Goal: Task Accomplishment & Management: Use online tool/utility

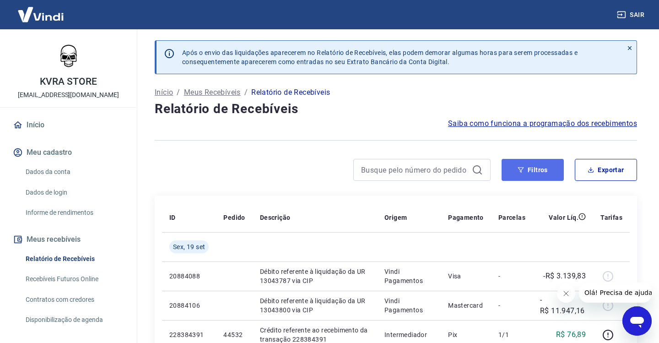
click at [529, 165] on button "Filtros" at bounding box center [533, 170] width 62 height 22
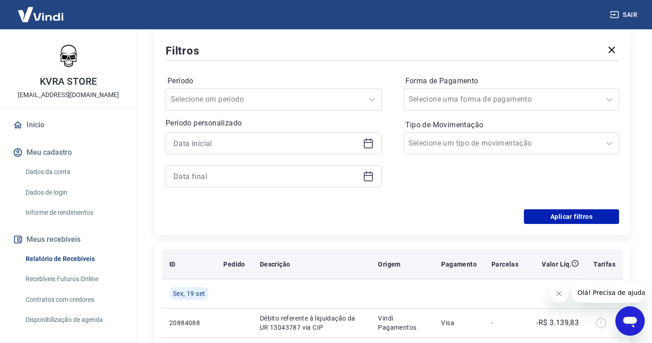
scroll to position [183, 0]
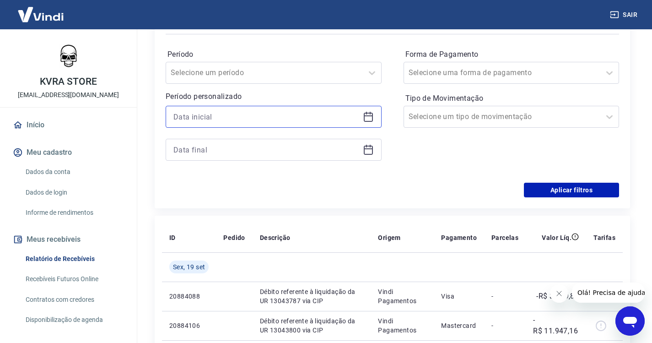
click at [229, 119] on input at bounding box center [266, 117] width 186 height 14
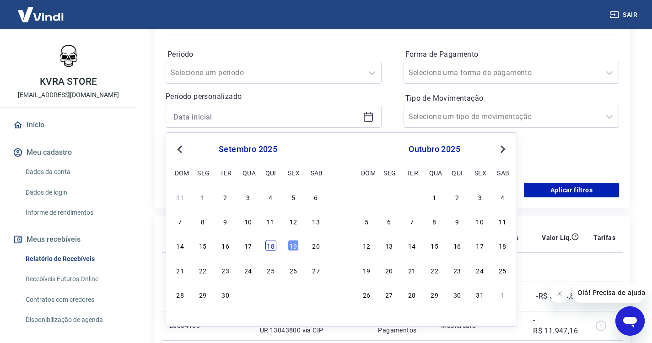
click at [274, 247] on div "18" at bounding box center [270, 245] width 11 height 11
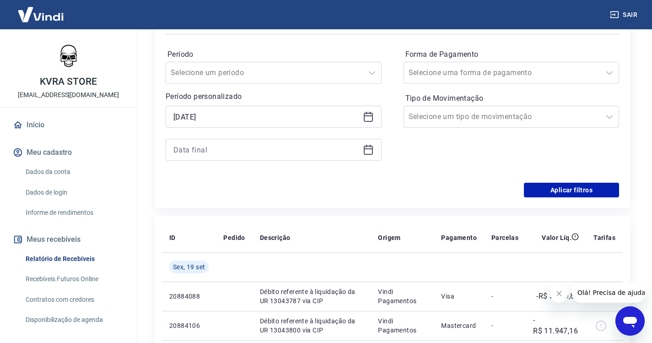
type input "[DATE]"
click at [369, 148] on icon at bounding box center [368, 148] width 9 height 1
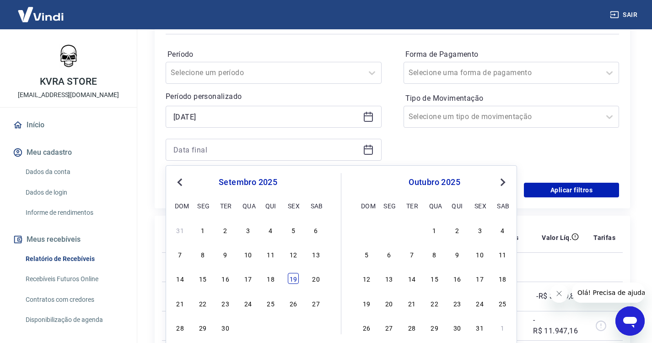
click at [294, 278] on div "19" at bounding box center [293, 278] width 11 height 11
type input "[DATE]"
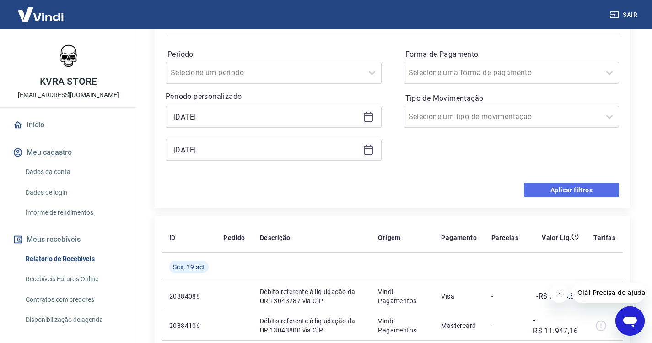
click at [574, 184] on button "Aplicar filtros" at bounding box center [571, 190] width 95 height 15
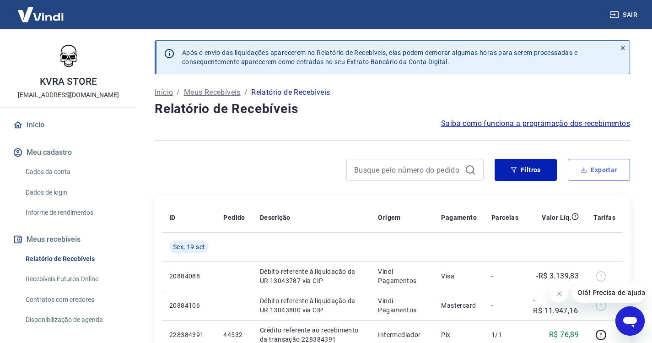
click at [597, 162] on button "Exportar" at bounding box center [599, 170] width 62 height 22
type input "[DATE]"
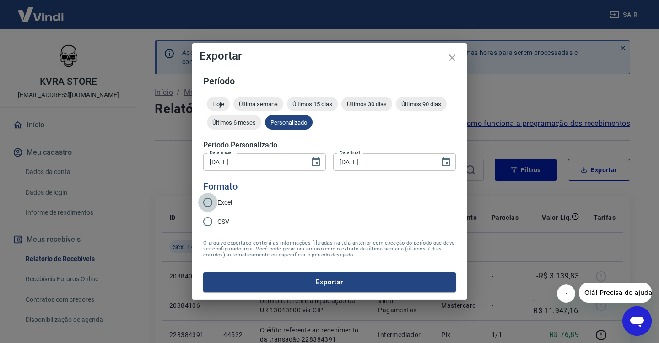
click at [206, 204] on input "Excel" at bounding box center [207, 202] width 19 height 19
radio input "true"
click at [351, 284] on button "Exportar" at bounding box center [329, 281] width 253 height 19
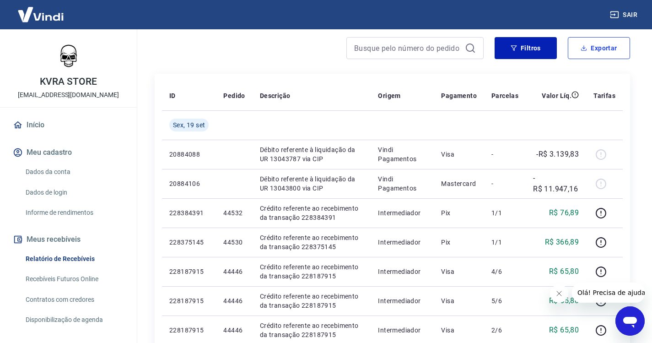
scroll to position [137, 0]
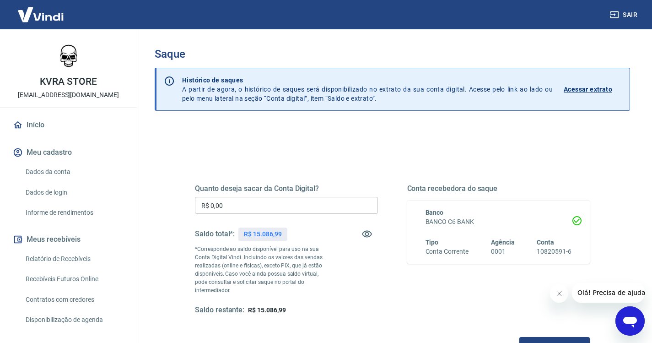
click at [248, 200] on input "R$ 0,00" at bounding box center [286, 205] width 183 height 17
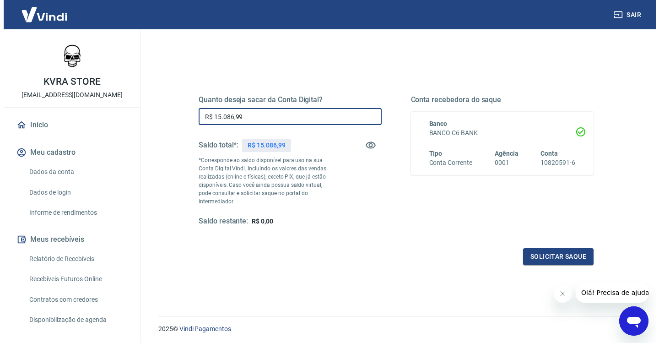
scroll to position [110, 0]
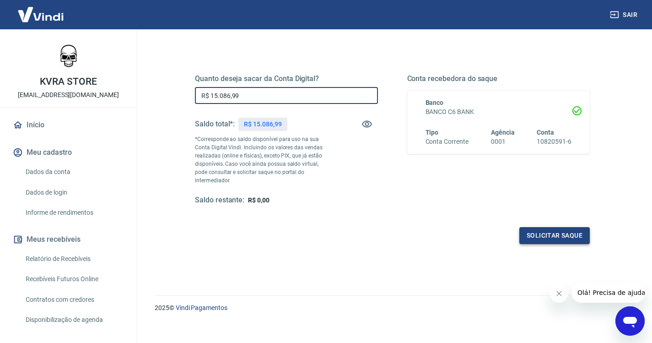
type input "R$ 15.086,99"
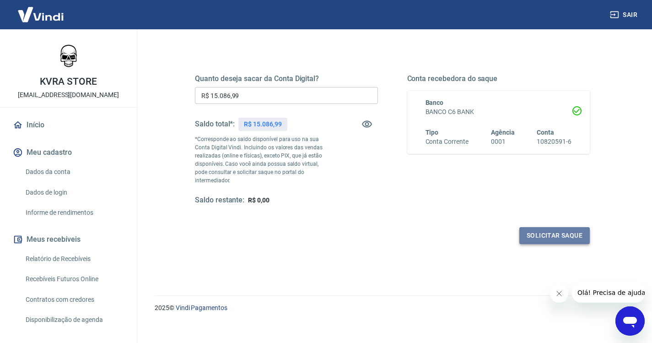
click at [549, 230] on button "Solicitar saque" at bounding box center [554, 235] width 70 height 17
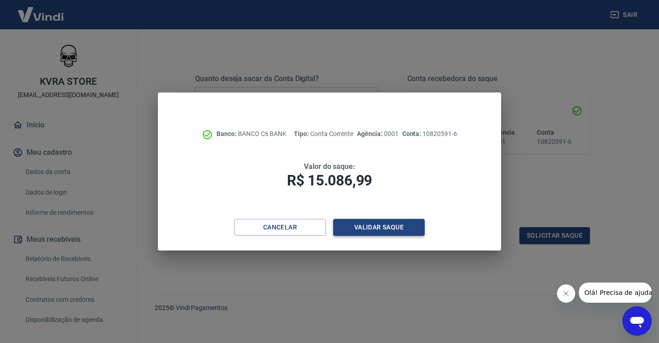
click at [371, 230] on button "Validar saque" at bounding box center [379, 227] width 92 height 17
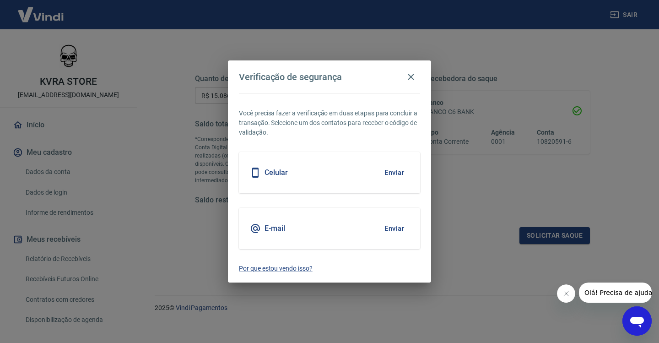
click at [399, 229] on button "Enviar" at bounding box center [394, 228] width 30 height 19
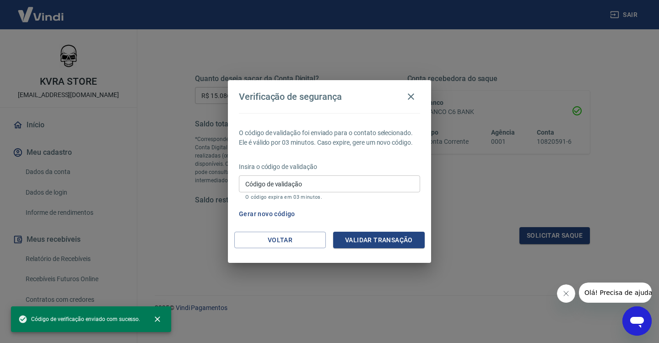
click at [264, 176] on div "Código de validação Código de validação O código expira em 03 minutos." at bounding box center [329, 187] width 181 height 25
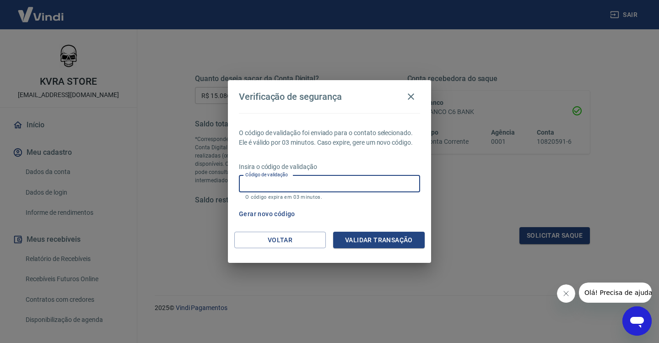
paste input "580900"
type input "580900"
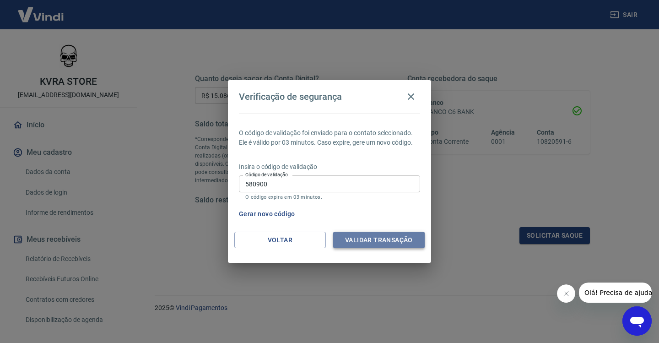
click at [379, 238] on button "Validar transação" at bounding box center [379, 240] width 92 height 17
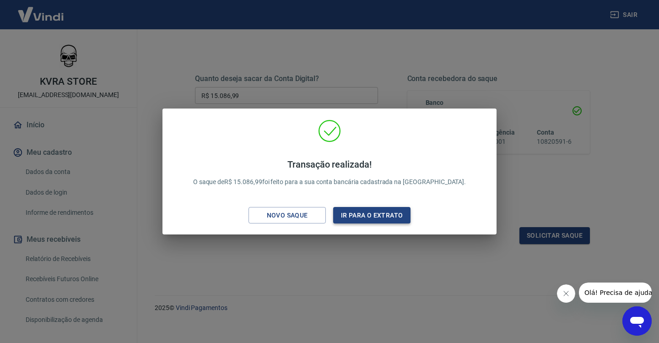
click at [377, 212] on button "Ir para o extrato" at bounding box center [371, 215] width 77 height 17
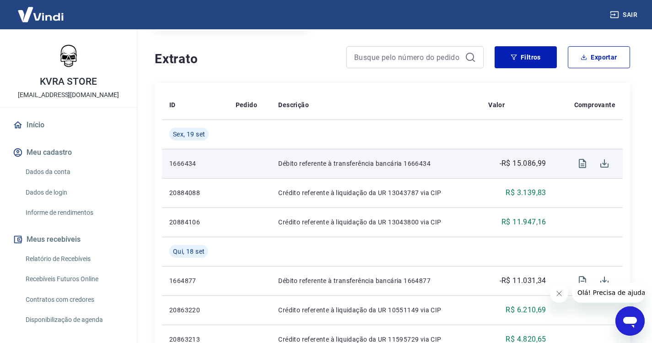
scroll to position [183, 0]
